Goal: Task Accomplishment & Management: Use online tool/utility

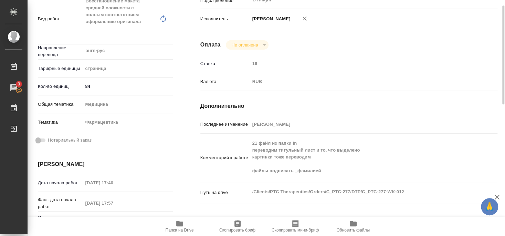
scroll to position [64, 0]
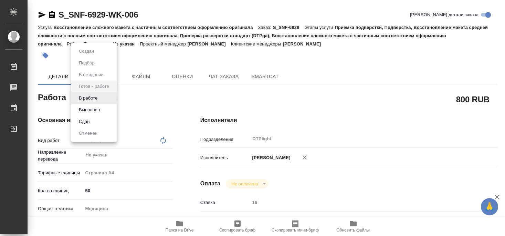
click at [93, 95] on body "🙏 .cls-1 fill:#fff; AWATERA Smyslova Svetlana Работы Чаты График Выйти S_SNF-69…" at bounding box center [252, 118] width 505 height 236
click at [91, 99] on button "В работе" at bounding box center [88, 98] width 23 height 8
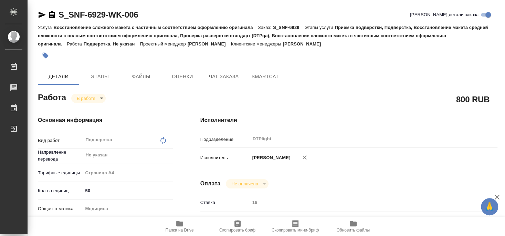
type textarea "x"
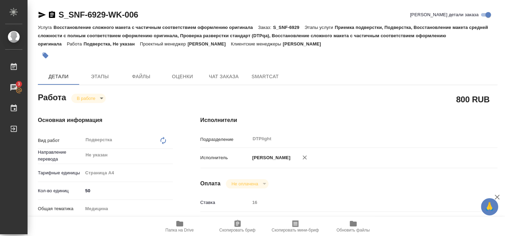
type textarea "x"
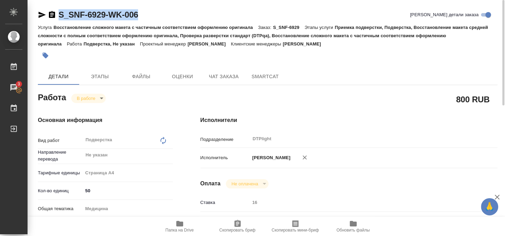
drag, startPoint x: 63, startPoint y: 20, endPoint x: 145, endPoint y: 16, distance: 82.0
click at [145, 16] on div "S_SNF-6929-WK-006 Кратко детали заказа" at bounding box center [268, 14] width 460 height 11
copy link "S_SNF-6929-WK-006"
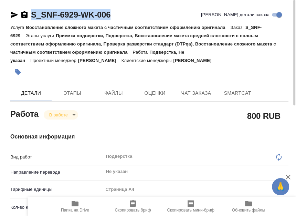
type textarea "x"
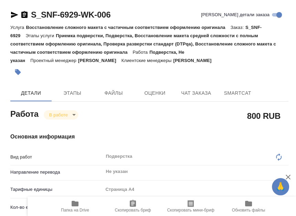
type textarea "x"
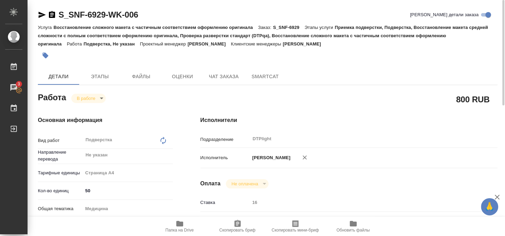
type textarea "x"
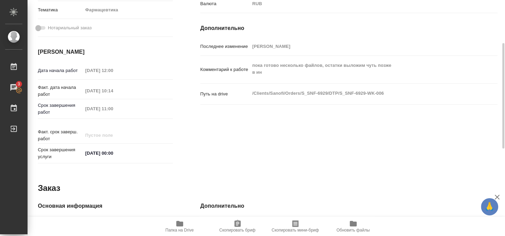
scroll to position [142, 0]
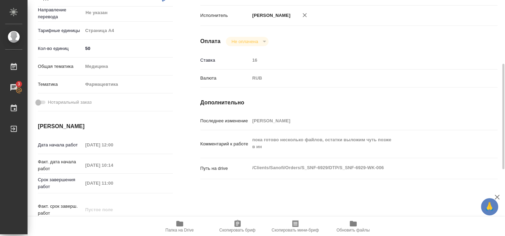
click at [180, 226] on icon "button" at bounding box center [180, 223] width 8 height 8
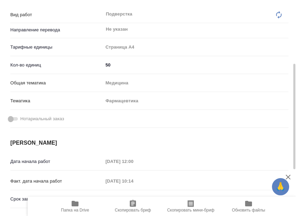
type textarea "x"
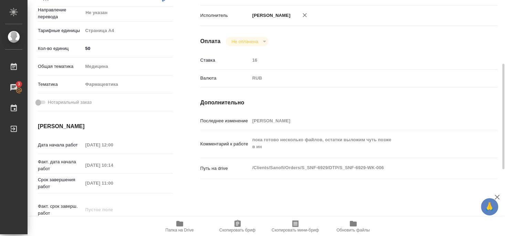
type textarea "x"
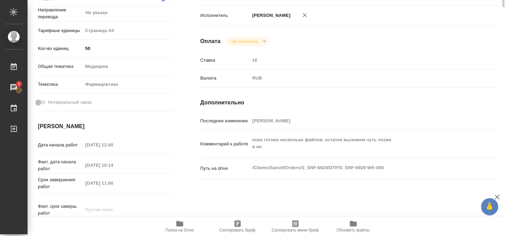
scroll to position [0, 0]
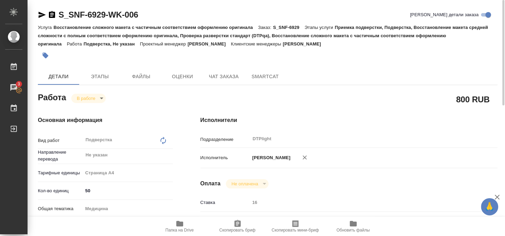
click at [39, 14] on icon "button" at bounding box center [42, 15] width 7 height 6
drag, startPoint x: 59, startPoint y: 21, endPoint x: 104, endPoint y: 21, distance: 45.4
click at [104, 21] on div "S_SNF-6929-WK-006 Кратко детали заказа" at bounding box center [268, 16] width 460 height 14
copy link "S_SNF-6929"
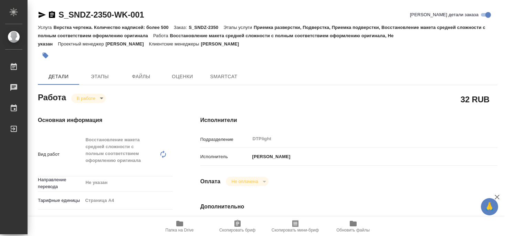
type textarea "x"
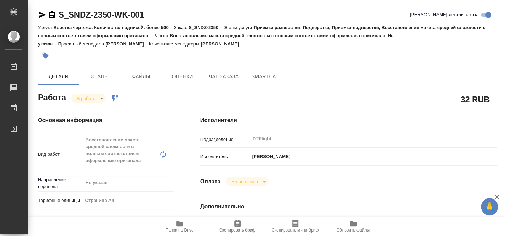
type textarea "x"
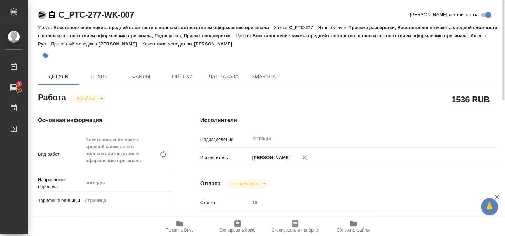
click at [40, 15] on icon "button" at bounding box center [42, 15] width 8 height 8
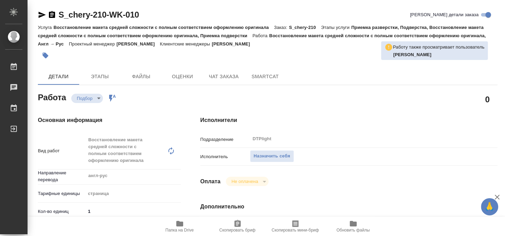
type textarea "x"
